Goal: Information Seeking & Learning: Learn about a topic

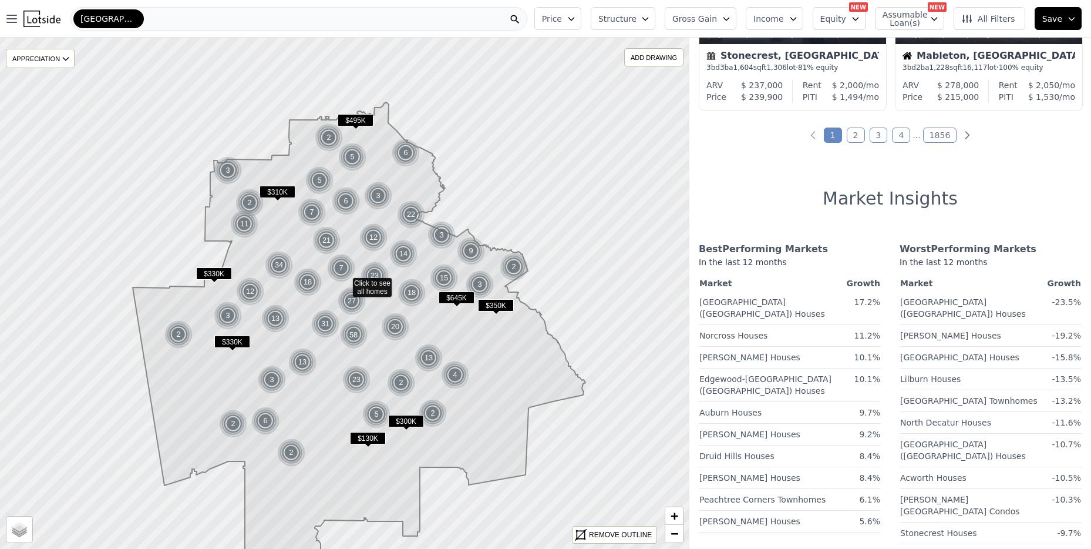
scroll to position [1024, 0]
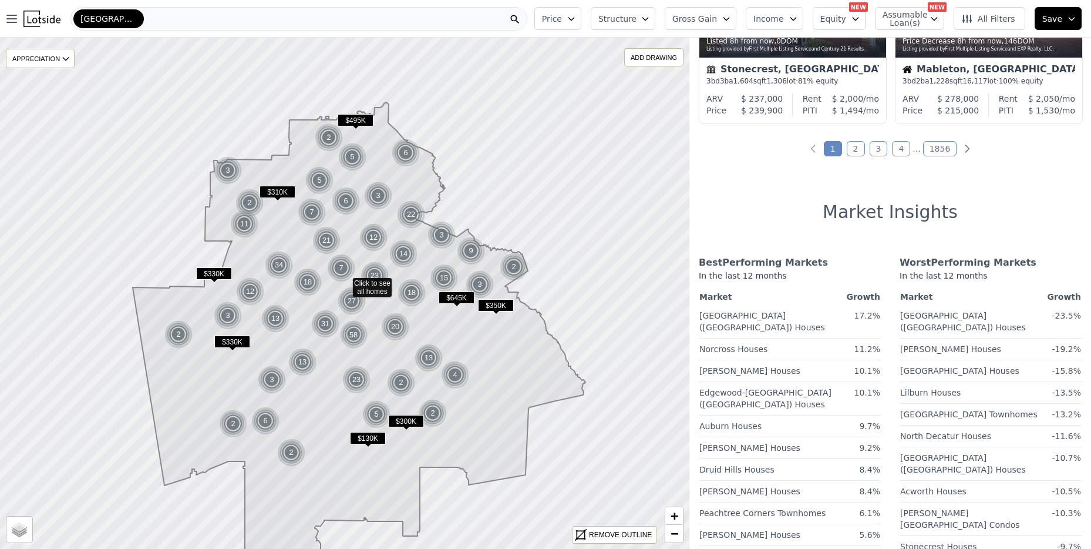
click at [861, 159] on div "22262 out of 22266 listings match your filters Table Grid Price Decrease 8h fro…" at bounding box center [891, 312] width 402 height 549
click at [861, 156] on link "2" at bounding box center [856, 148] width 18 height 15
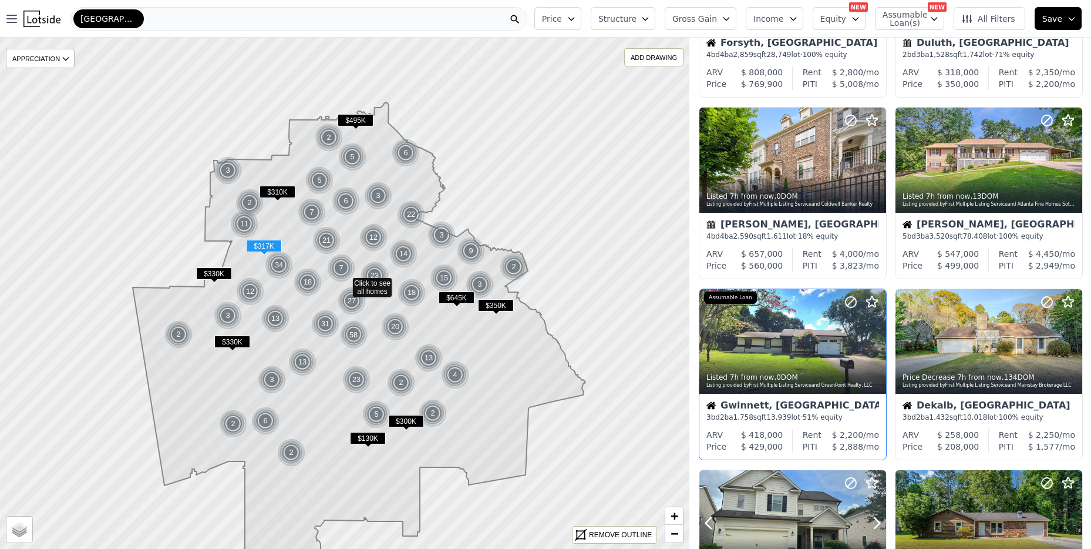
click at [861, 154] on div "Price Decrease 8h from now , 275 DOM Listing provided by First Multiple Listing…" at bounding box center [891, 106] width 402 height 1089
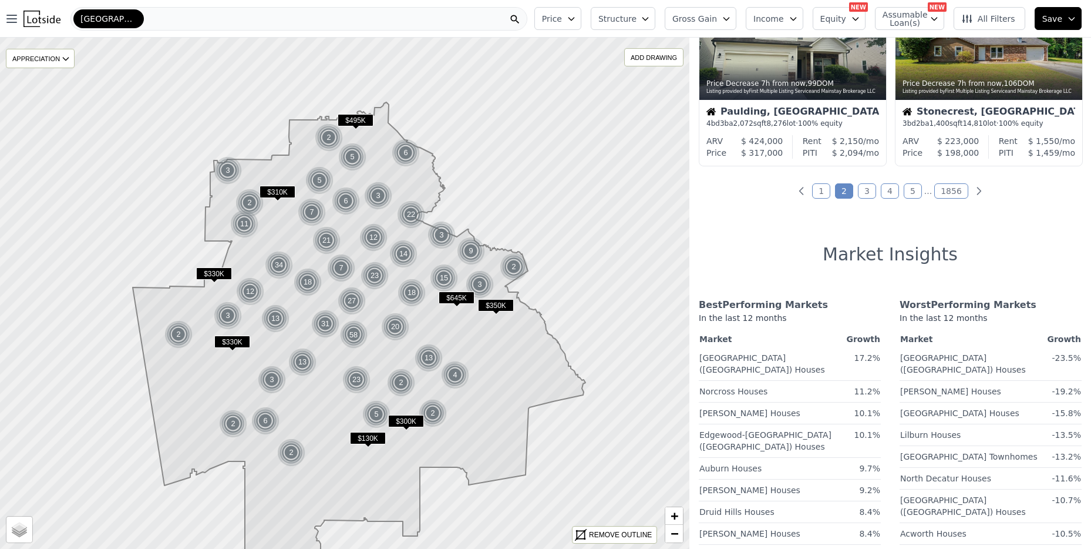
scroll to position [1011, 0]
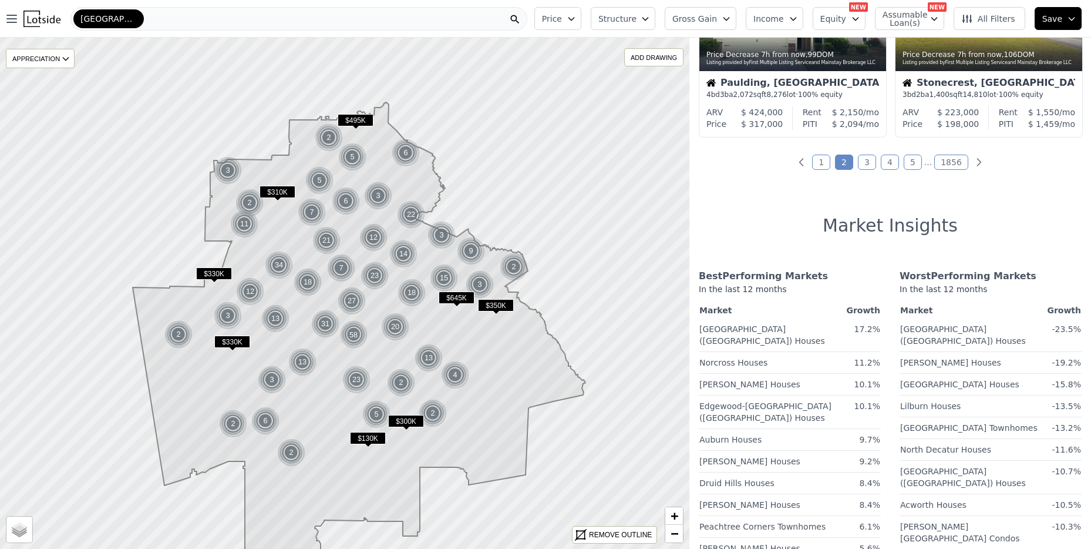
click at [875, 162] on link "3" at bounding box center [867, 161] width 18 height 15
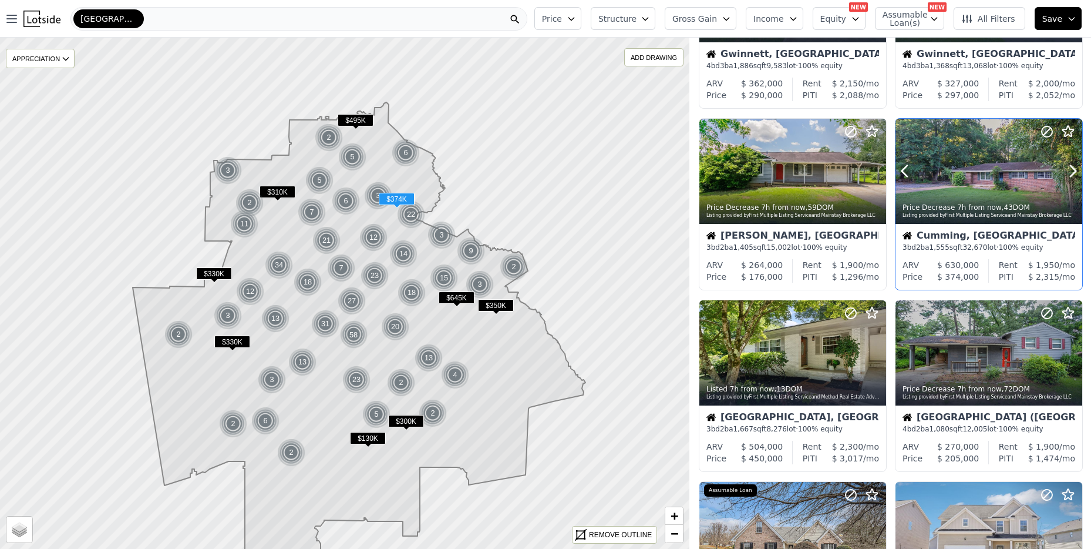
scroll to position [377, 0]
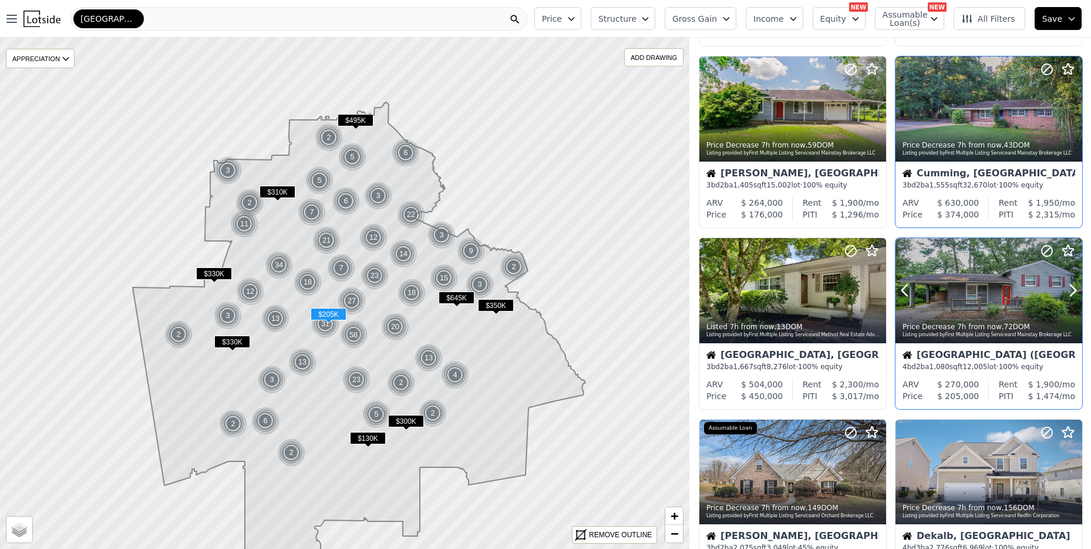
click at [960, 271] on div at bounding box center [989, 290] width 187 height 105
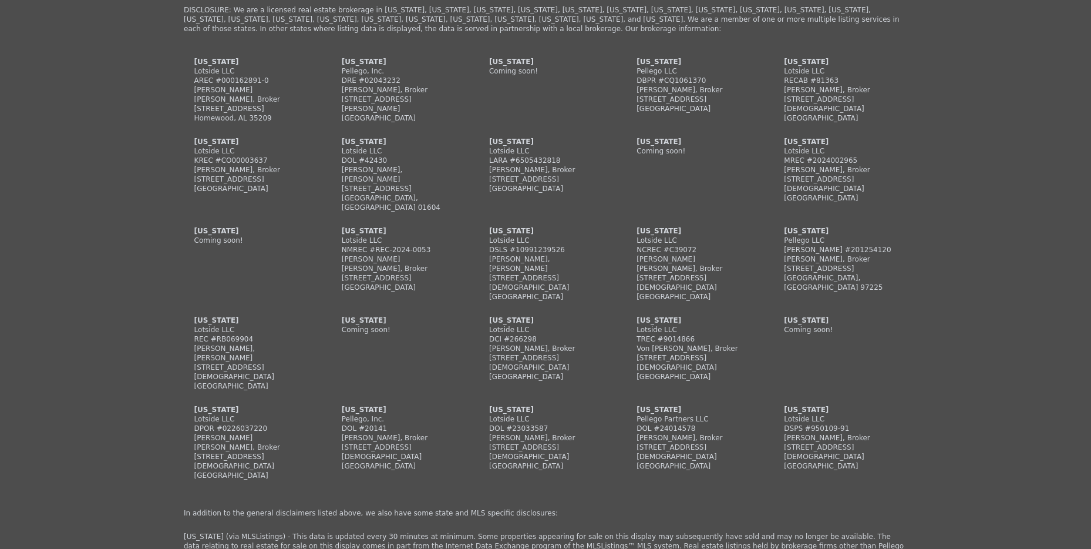
scroll to position [3345, 0]
